Goal: Communication & Community: Answer question/provide support

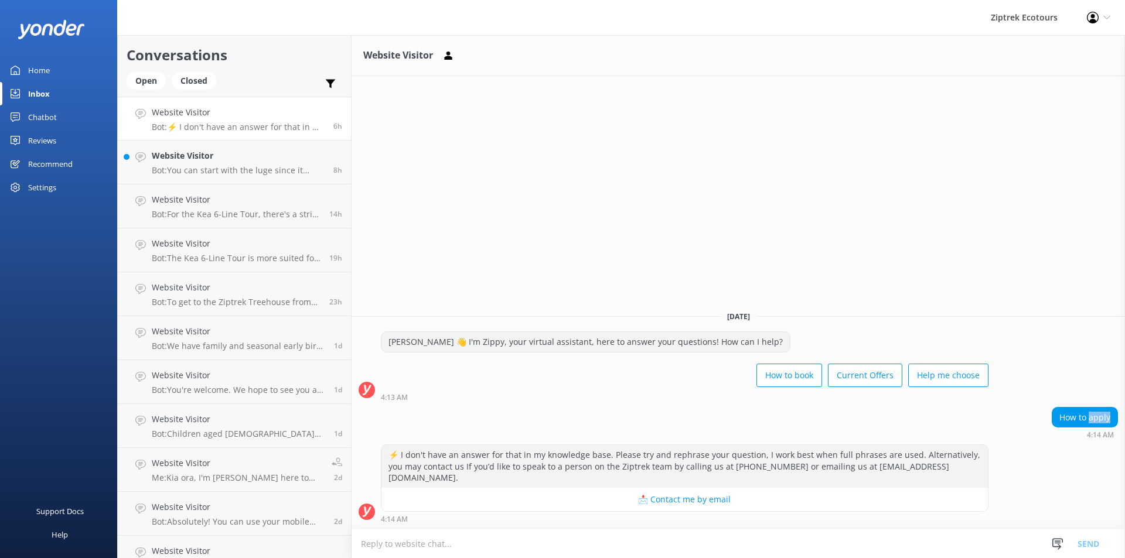
drag, startPoint x: 1091, startPoint y: 432, endPoint x: 1124, endPoint y: 431, distance: 32.8
click at [1124, 431] on div "How to apply 4:14 AM" at bounding box center [737, 423] width 773 height 32
click at [1088, 439] on div "How to apply 4:14 AM" at bounding box center [1084, 423] width 66 height 32
click at [415, 545] on textarea at bounding box center [737, 543] width 773 height 29
paste textarea "All of our current job openings are listed on our Careers Page on our website. …"
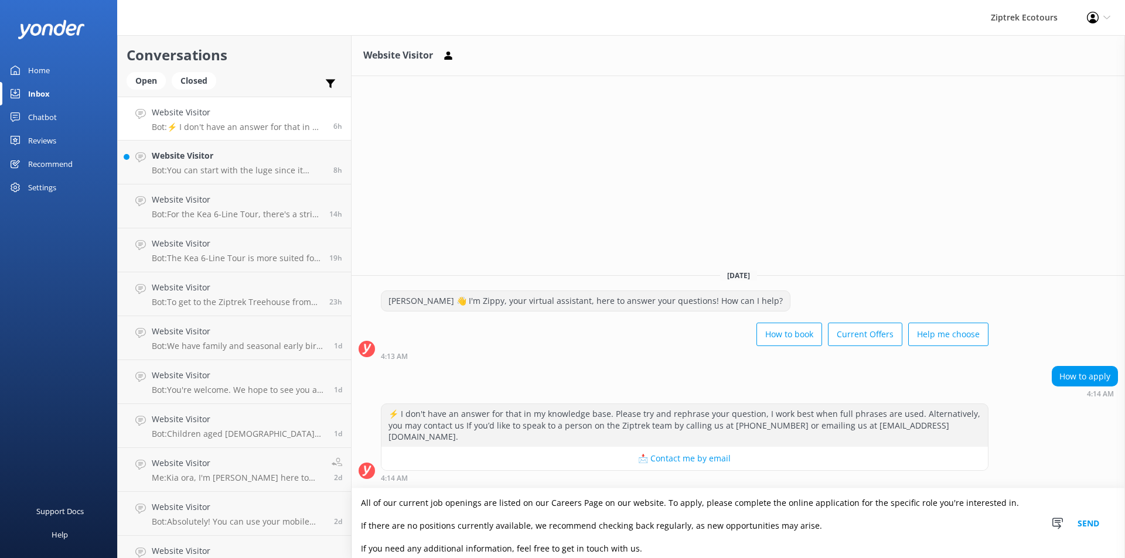
click at [359, 501] on textarea "All of our current job openings are listed on our Careers Page on our website. …" at bounding box center [737, 523] width 773 height 70
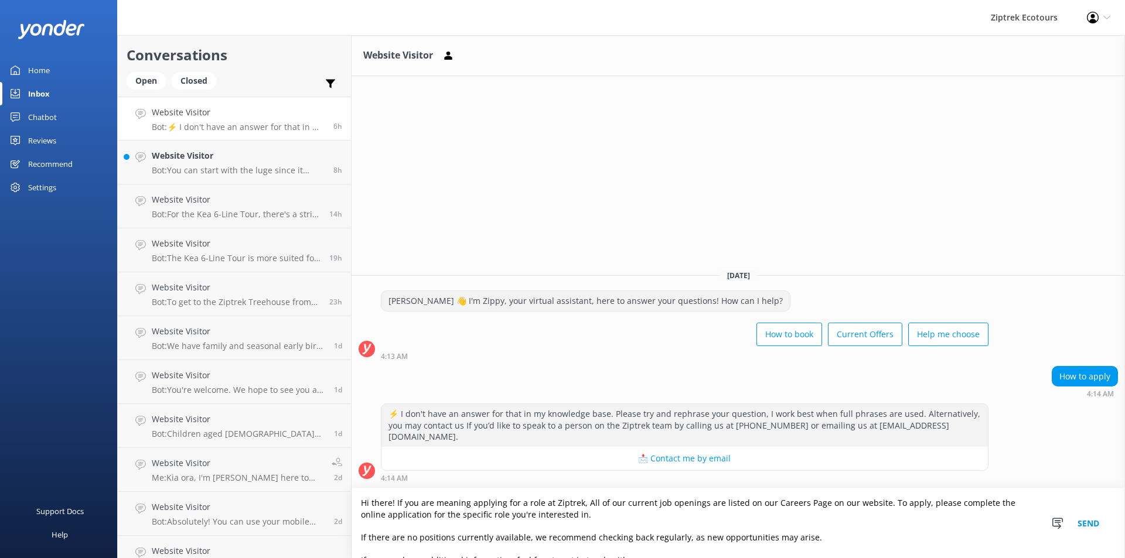
click at [585, 503] on textarea "Hi there! If you are meaning applying for a role at Ziptrek, All of our current…" at bounding box center [737, 523] width 773 height 70
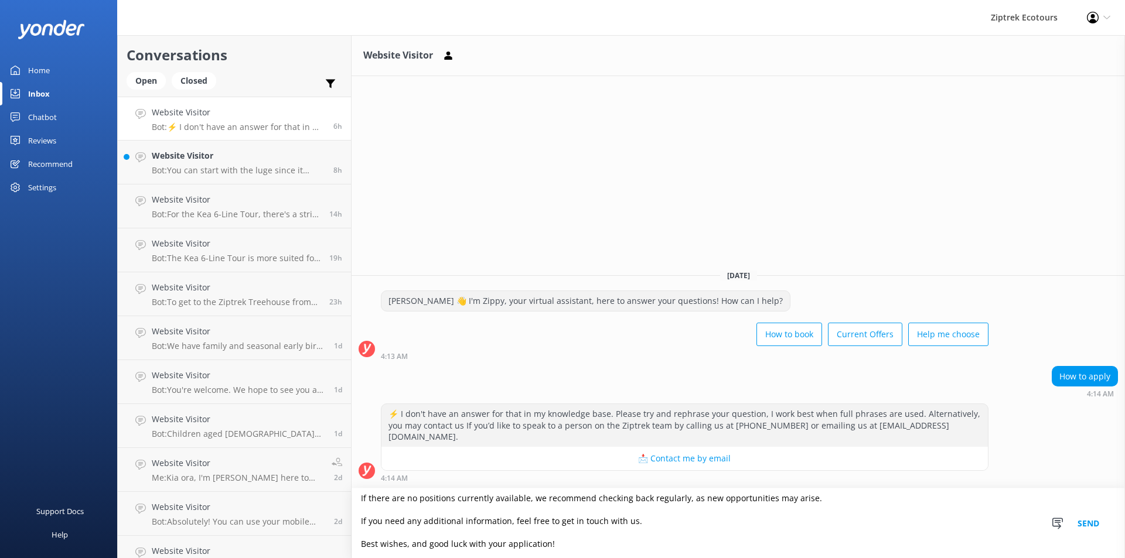
scroll to position [40, 0]
type textarea "Hi there! If you are meaning applying for a role at Ziptrek, all of our current…"
click at [1094, 524] on button "Send" at bounding box center [1088, 523] width 44 height 70
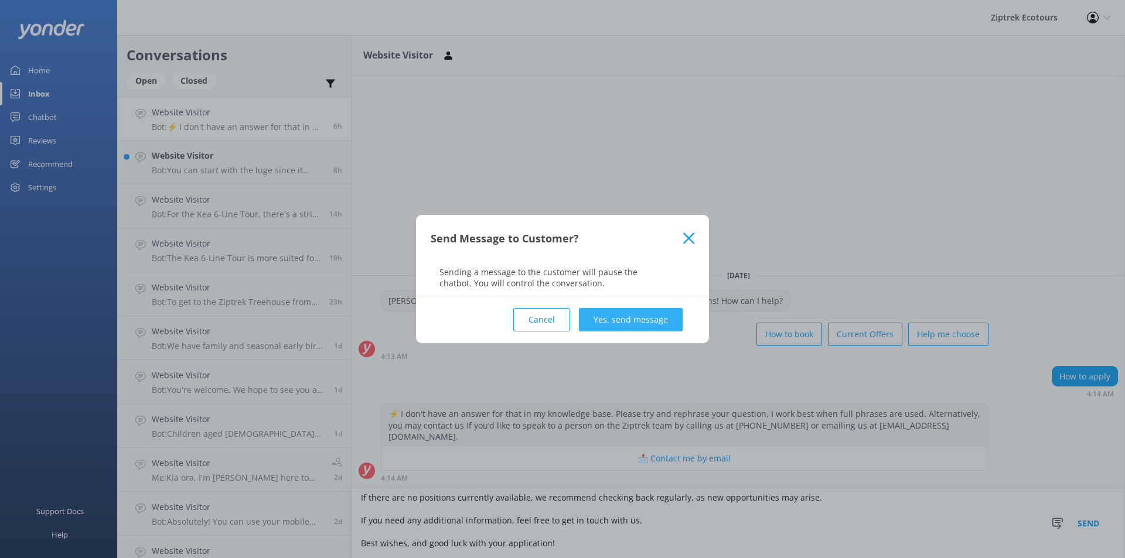
click at [617, 320] on button "Yes, send message" at bounding box center [631, 319] width 104 height 23
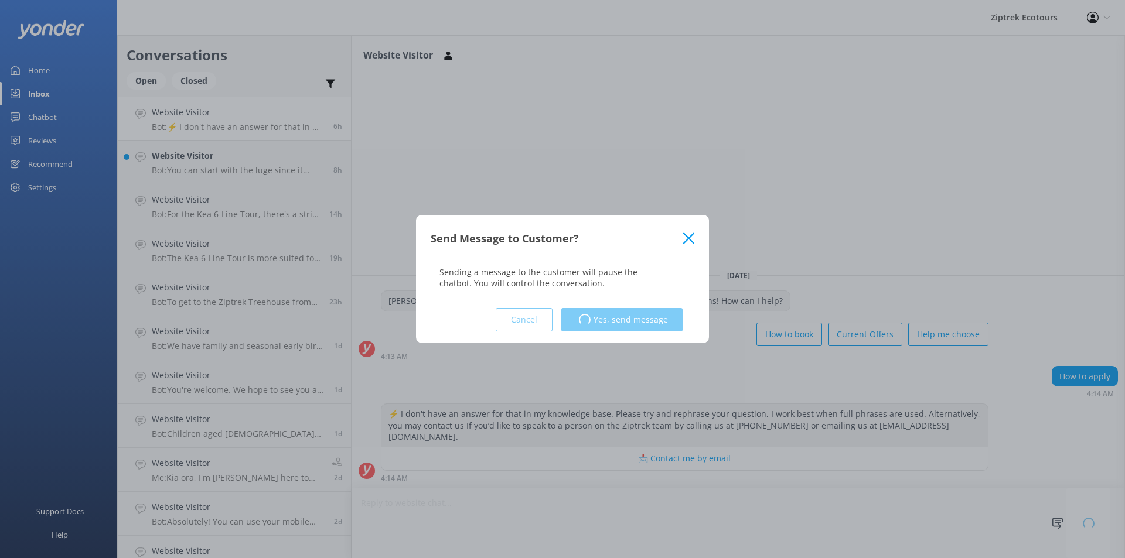
scroll to position [1, 0]
